Goal: Task Accomplishment & Management: Manage account settings

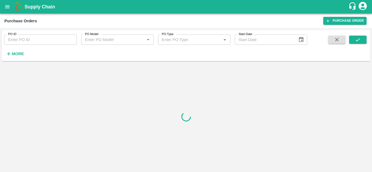
click at [16, 51] on h6 "More" at bounding box center [18, 53] width 12 height 7
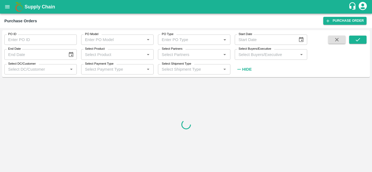
click at [177, 54] on input "Select Partners" at bounding box center [190, 54] width 60 height 7
paste input "9960122962"
type input "9960122962"
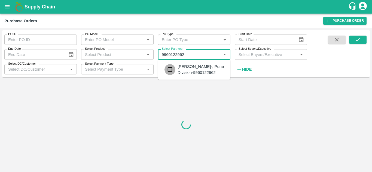
click at [171, 73] on input "checkbox" at bounding box center [170, 69] width 11 height 11
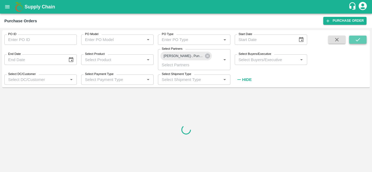
click at [359, 41] on icon "submit" at bounding box center [358, 40] width 6 height 6
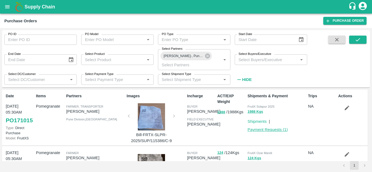
click at [261, 128] on link "Payment Requests ( 1 )" at bounding box center [268, 130] width 40 height 4
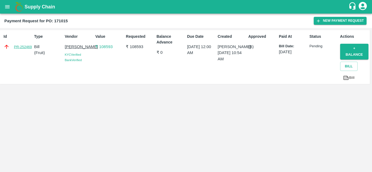
click at [22, 47] on link "PR-252469" at bounding box center [23, 46] width 18 height 5
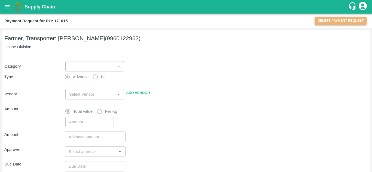
click at [345, 20] on button "Delete Payment Request" at bounding box center [341, 21] width 52 height 8
type input "1"
radio input "false"
radio input "true"
type input "[PERSON_NAME] - 9960122962(Farmer, Transporter)"
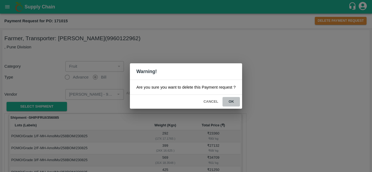
click at [233, 102] on button "ok" at bounding box center [231, 102] width 17 height 10
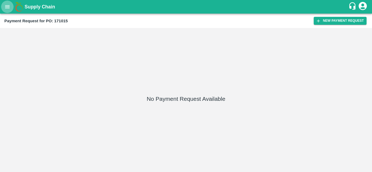
click at [5, 7] on icon "open drawer" at bounding box center [7, 6] width 5 height 3
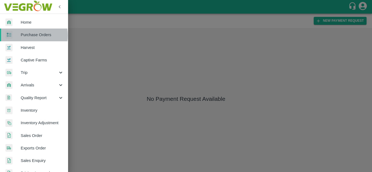
click at [27, 35] on span "Purchase Orders" at bounding box center [42, 35] width 43 height 6
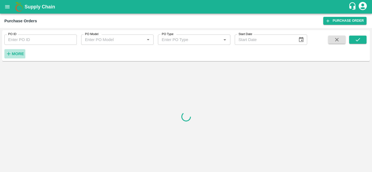
click at [17, 50] on h6 "More" at bounding box center [18, 53] width 12 height 7
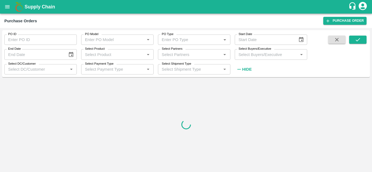
click at [194, 58] on div "Select Partners   *" at bounding box center [194, 54] width 72 height 10
paste input "9960122962"
type input "9960122962"
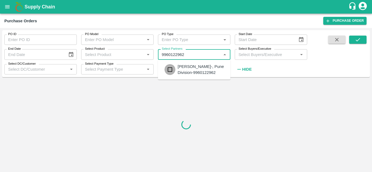
click at [170, 74] on input "checkbox" at bounding box center [170, 69] width 11 height 11
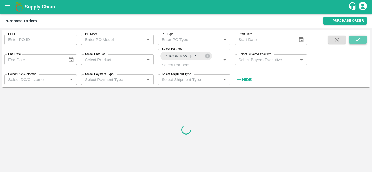
click at [357, 43] on button "submit" at bounding box center [357, 40] width 17 height 8
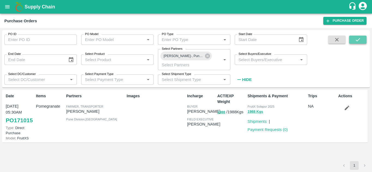
click at [359, 42] on icon "submit" at bounding box center [358, 40] width 6 height 6
click at [347, 109] on icon "button" at bounding box center [347, 108] width 5 height 5
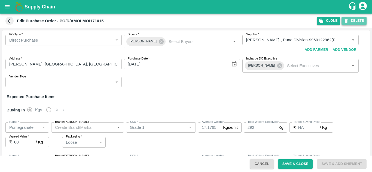
click at [355, 22] on button "DELETE" at bounding box center [354, 21] width 25 height 8
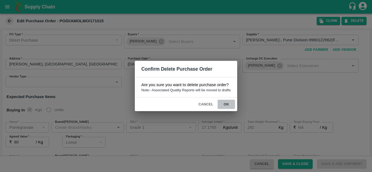
click at [226, 105] on button "ok" at bounding box center [226, 105] width 17 height 10
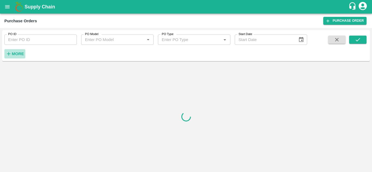
click at [16, 57] on h6 "More" at bounding box center [18, 53] width 12 height 7
